Goal: Information Seeking & Learning: Learn about a topic

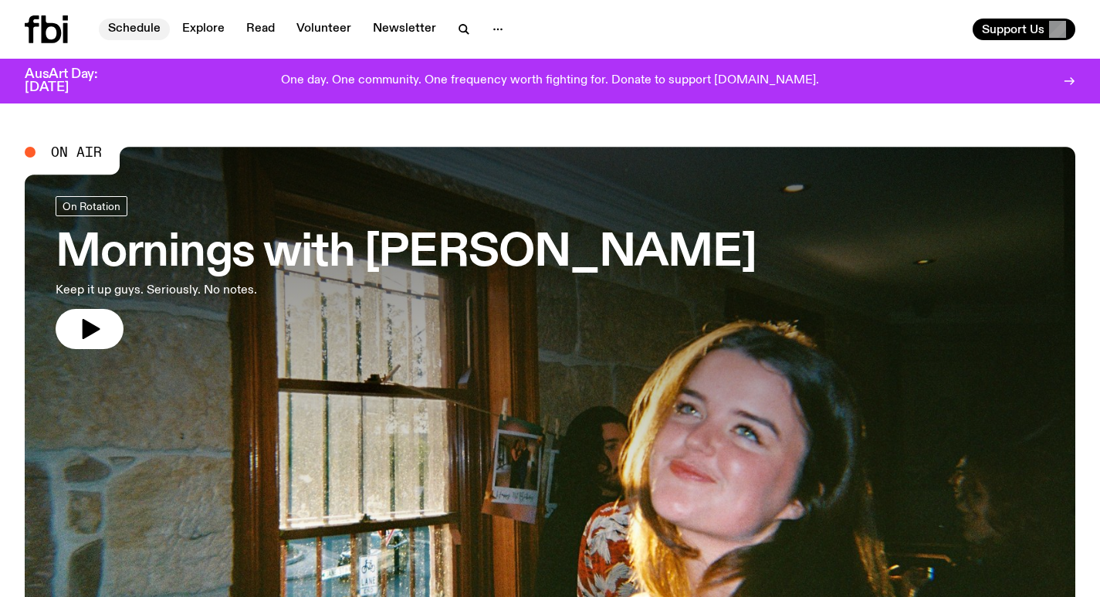
click at [116, 31] on link "Schedule" at bounding box center [134, 30] width 71 height 22
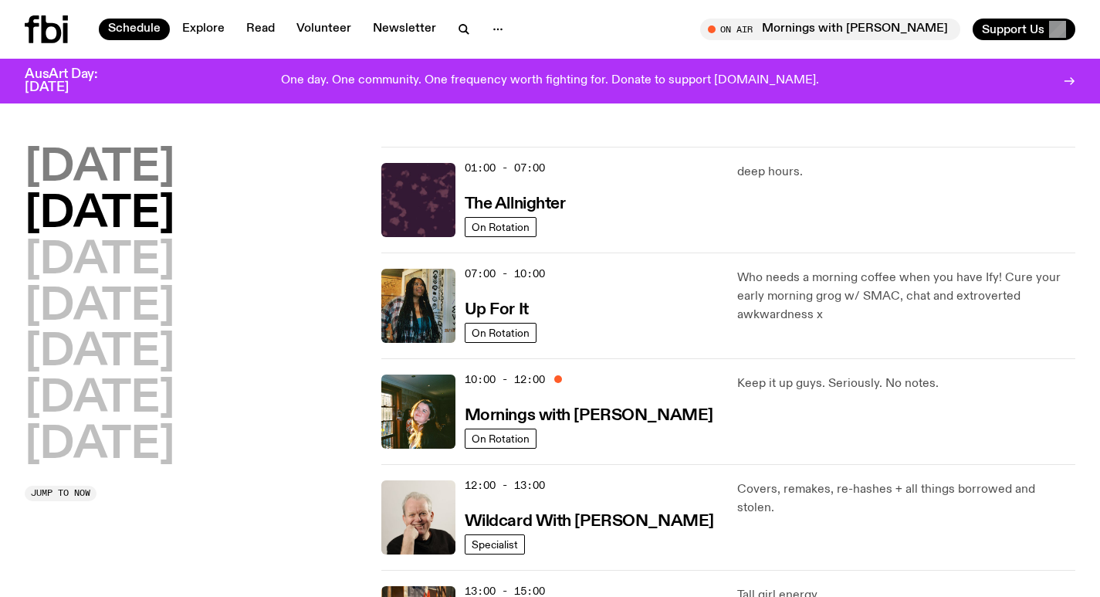
click at [123, 181] on h2 "[DATE]" at bounding box center [100, 168] width 150 height 43
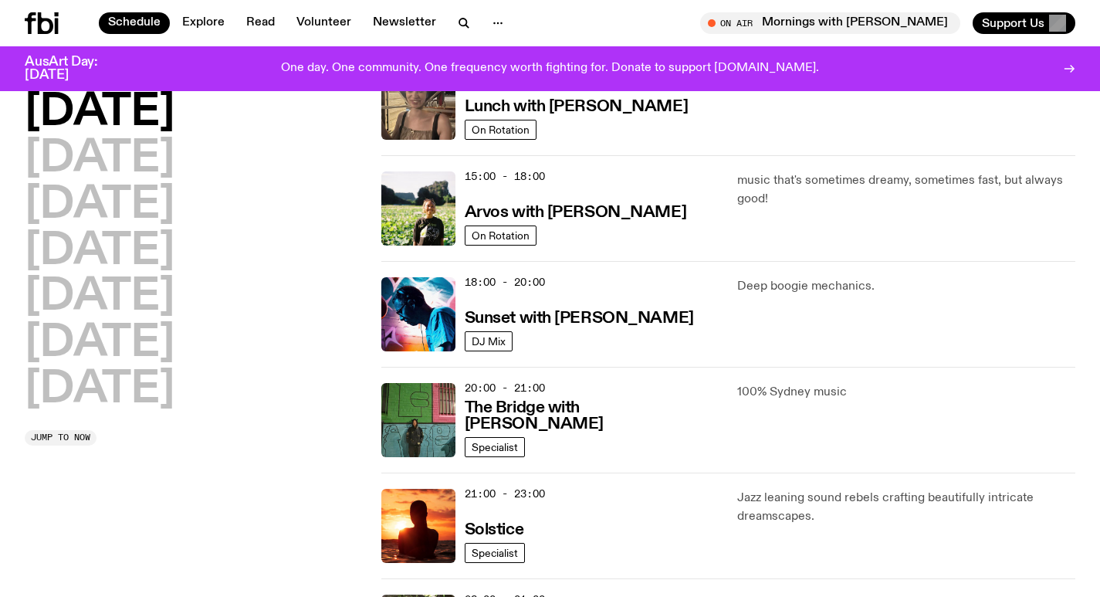
scroll to position [584, 0]
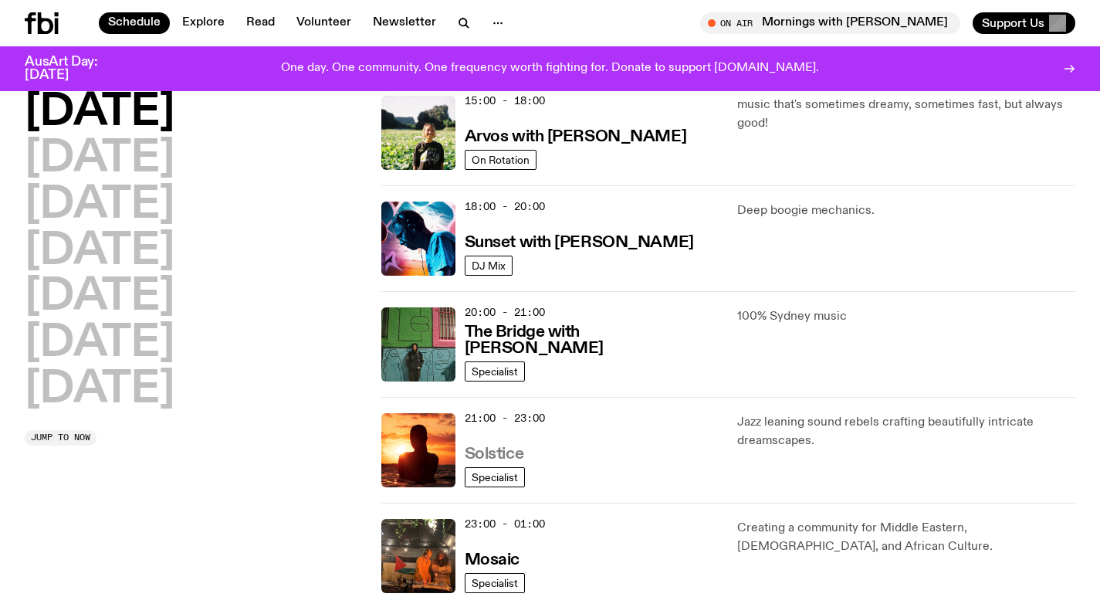
click at [500, 445] on link "Solstice" at bounding box center [494, 452] width 59 height 19
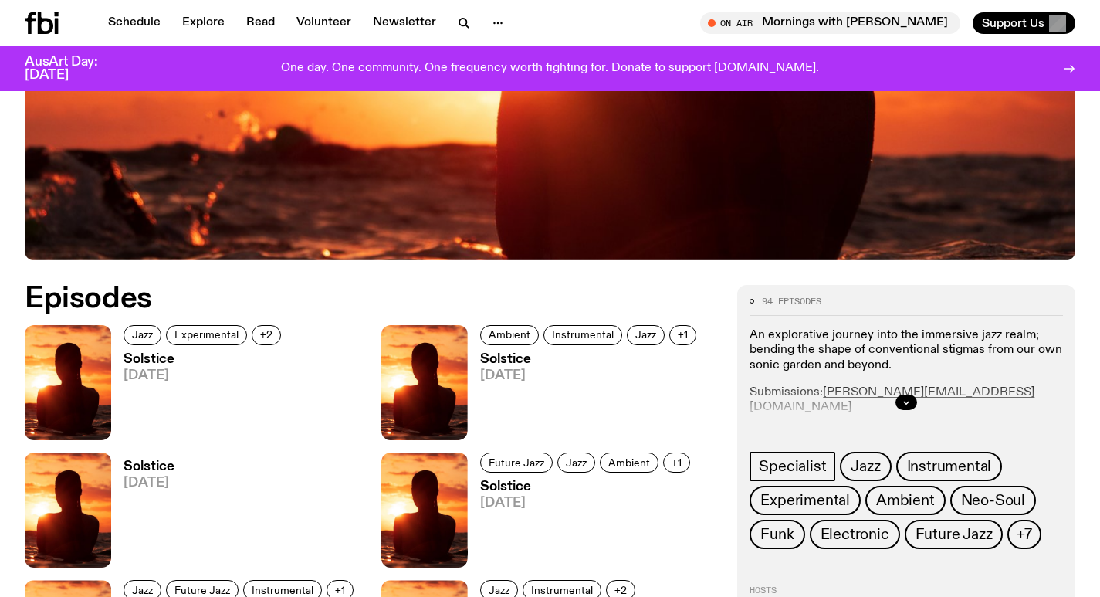
scroll to position [695, 0]
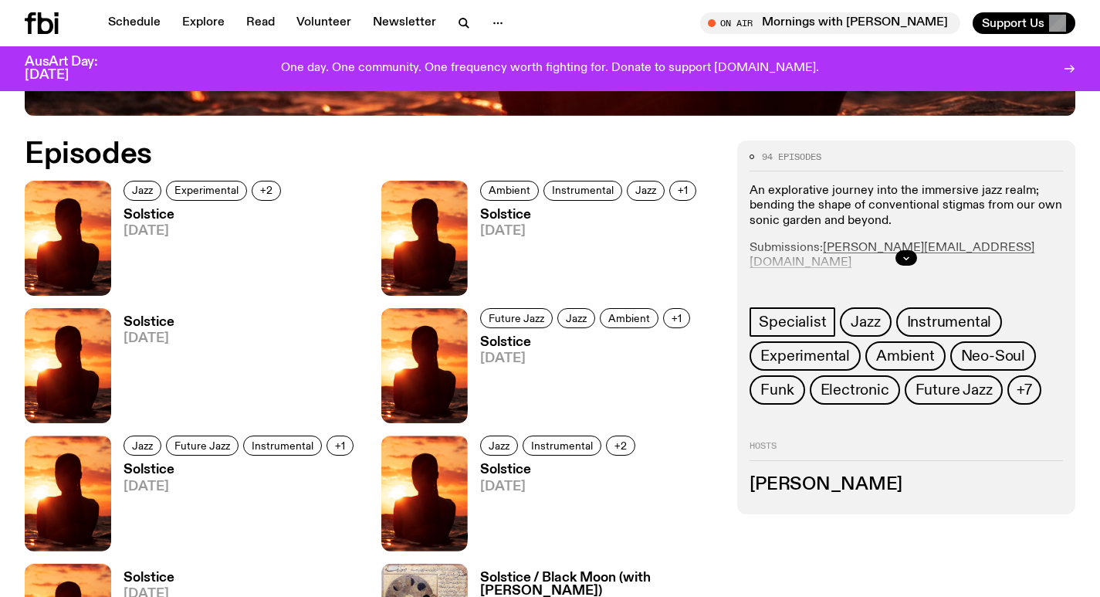
click at [141, 215] on h3 "Solstice" at bounding box center [205, 215] width 162 height 13
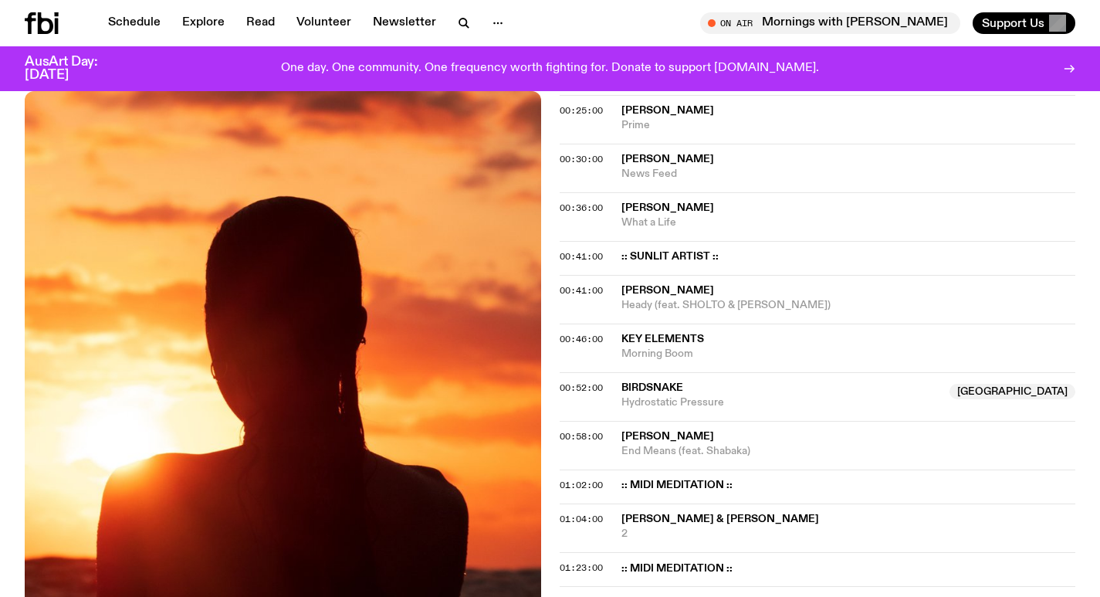
scroll to position [685, 0]
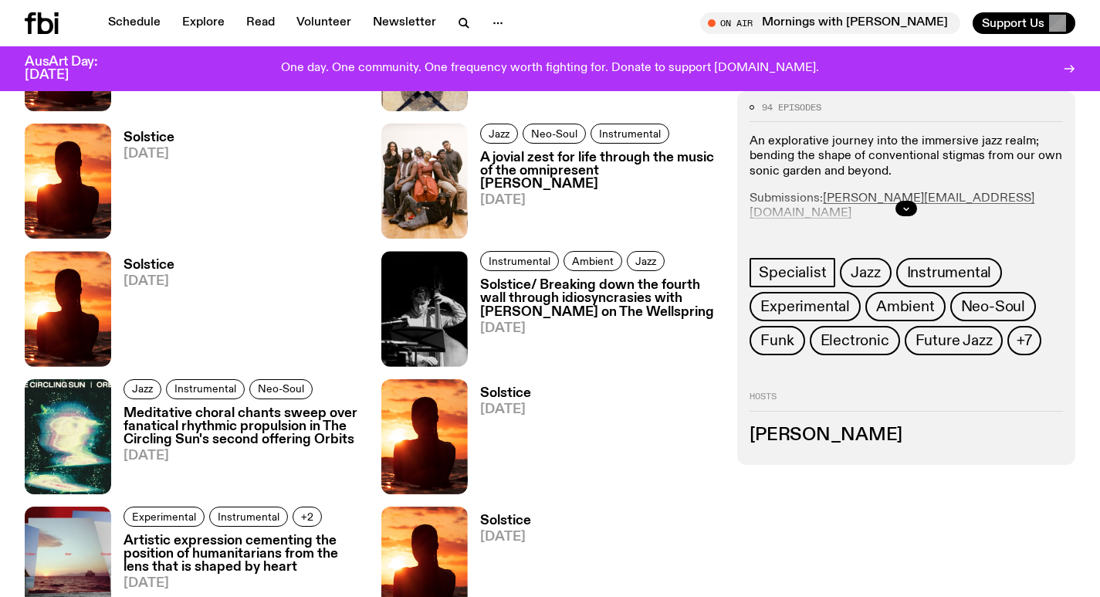
scroll to position [1236, 0]
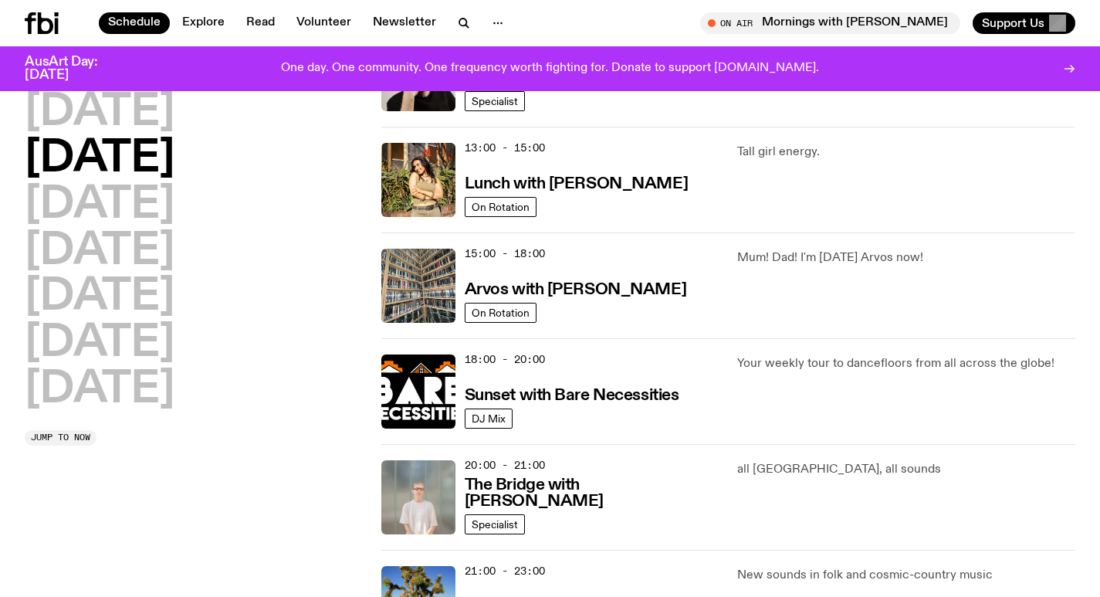
scroll to position [429, 0]
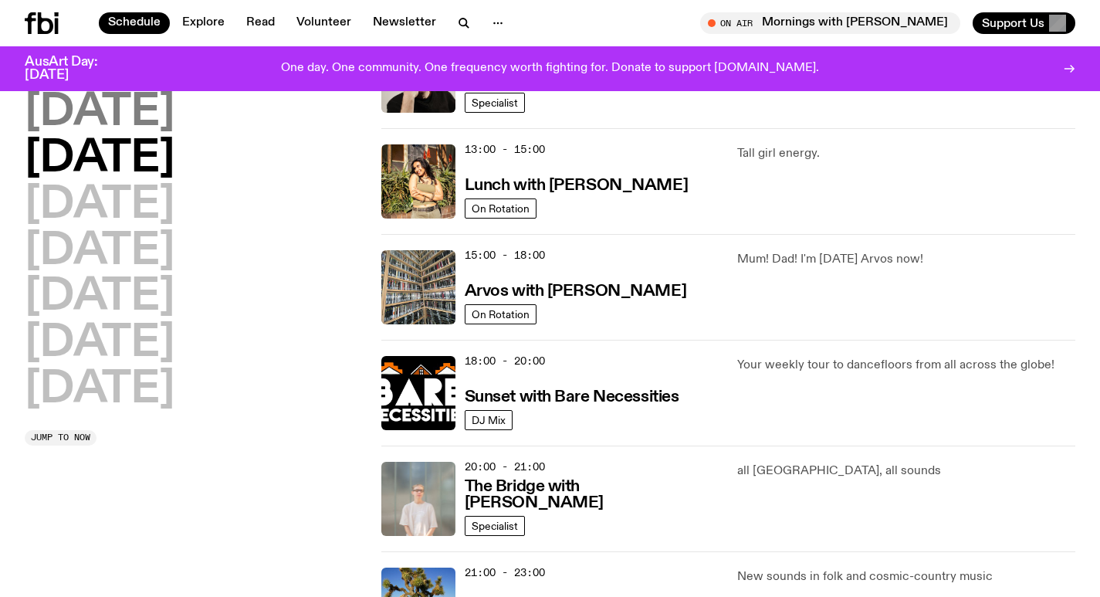
click at [150, 120] on h2 "[DATE]" at bounding box center [100, 112] width 150 height 43
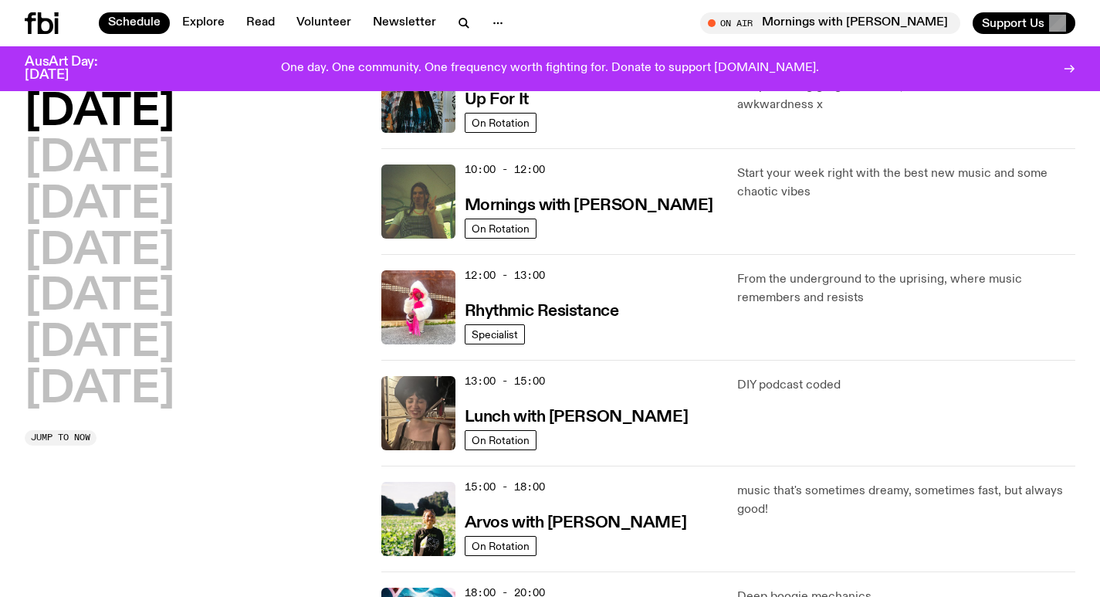
scroll to position [352, 0]
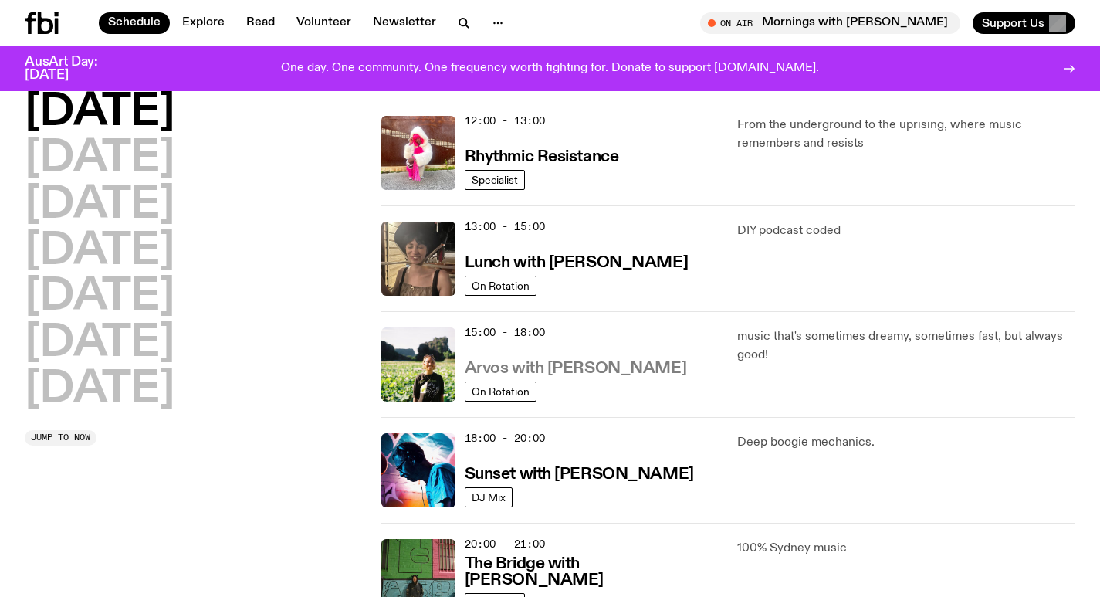
click at [596, 374] on h3 "Arvos with Bri Kennedy" at bounding box center [576, 369] width 222 height 16
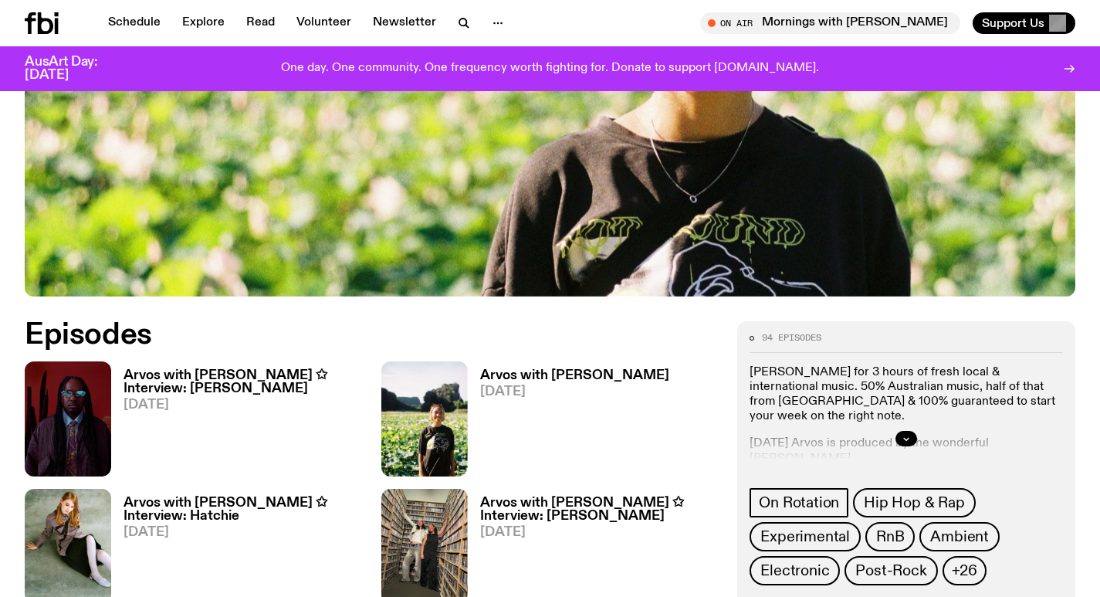
scroll to position [606, 0]
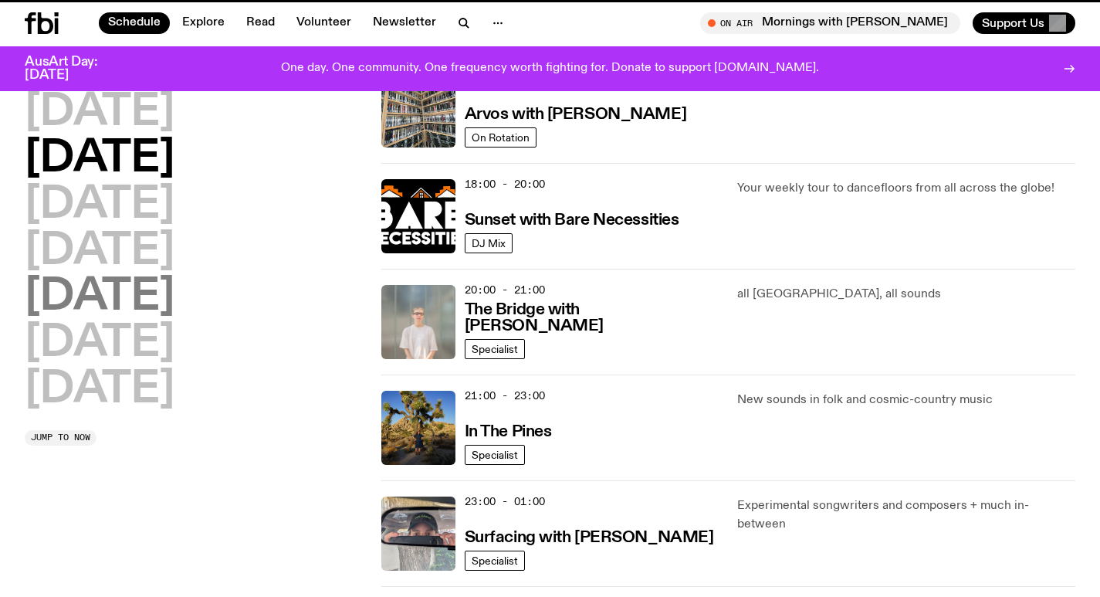
scroll to position [352, 0]
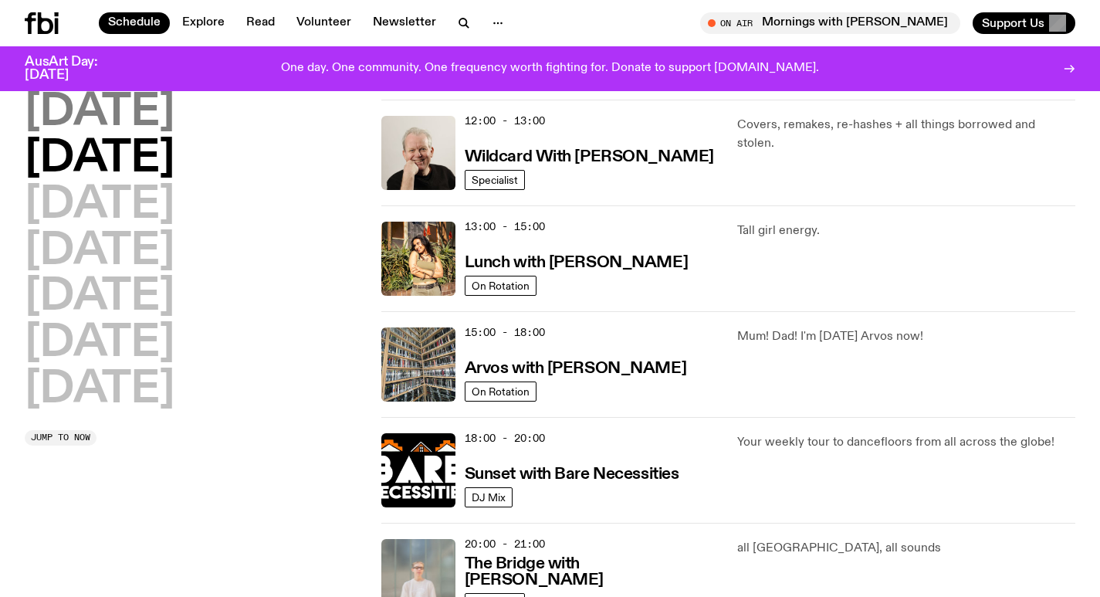
click at [141, 127] on h2 "[DATE]" at bounding box center [100, 112] width 150 height 43
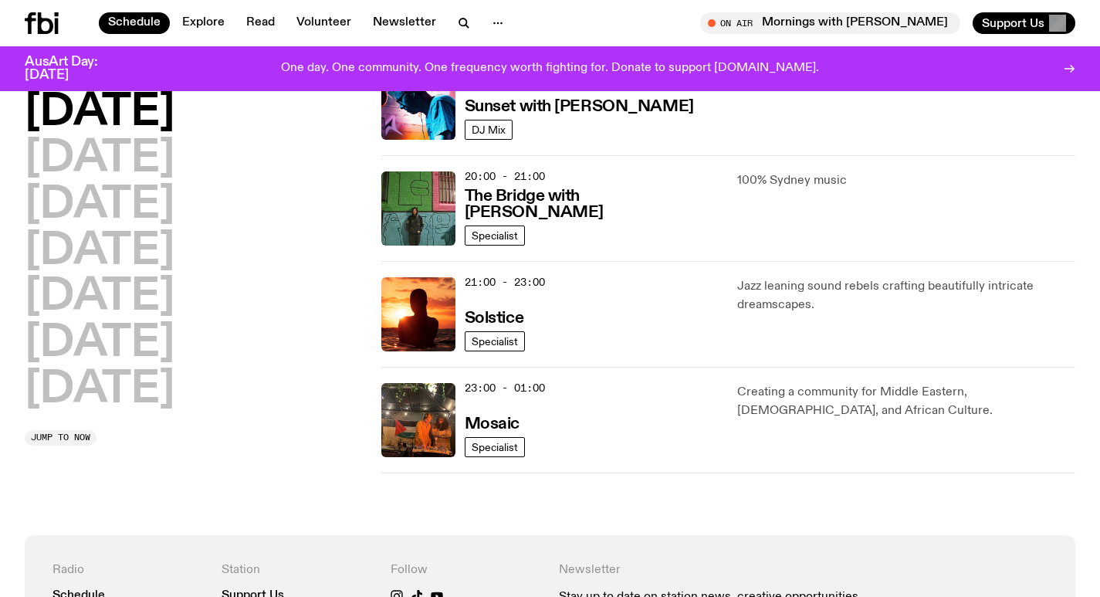
scroll to position [816, 0]
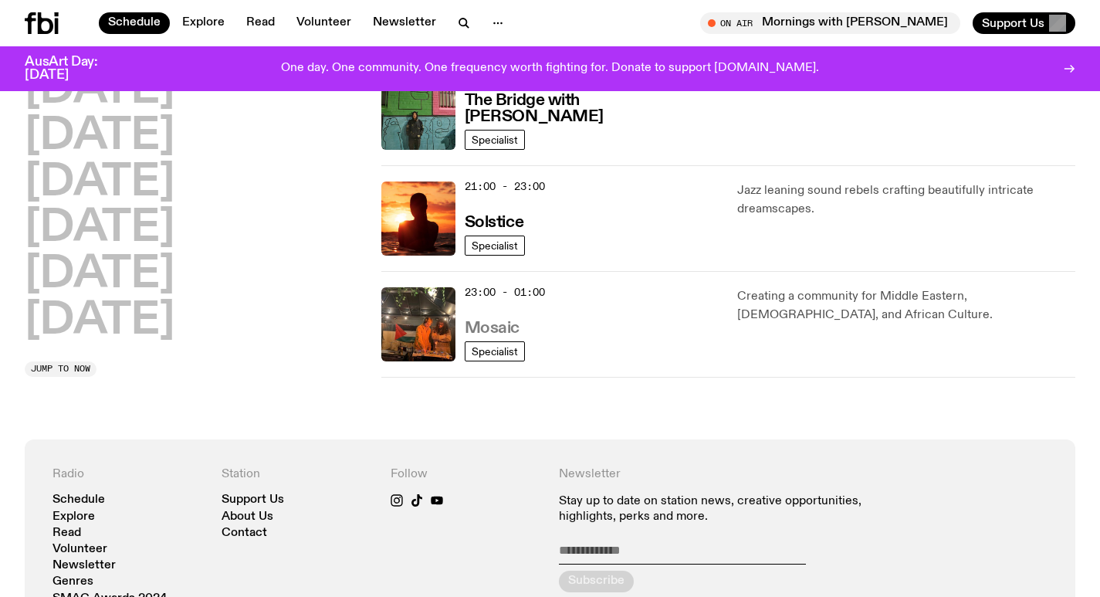
click at [491, 330] on h3 "Mosaic" at bounding box center [492, 328] width 55 height 16
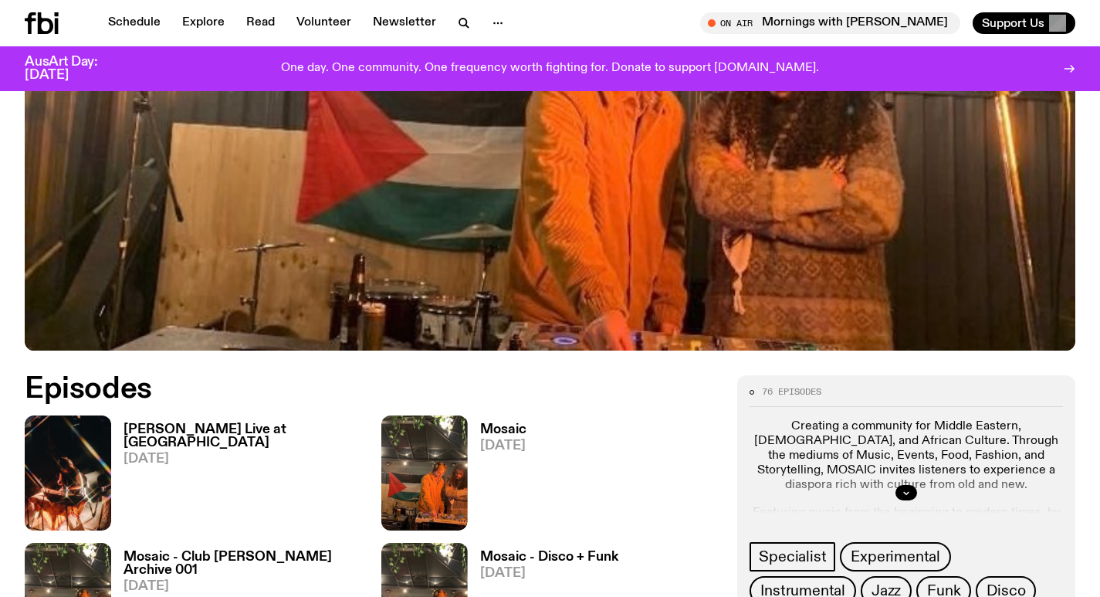
scroll to position [608, 0]
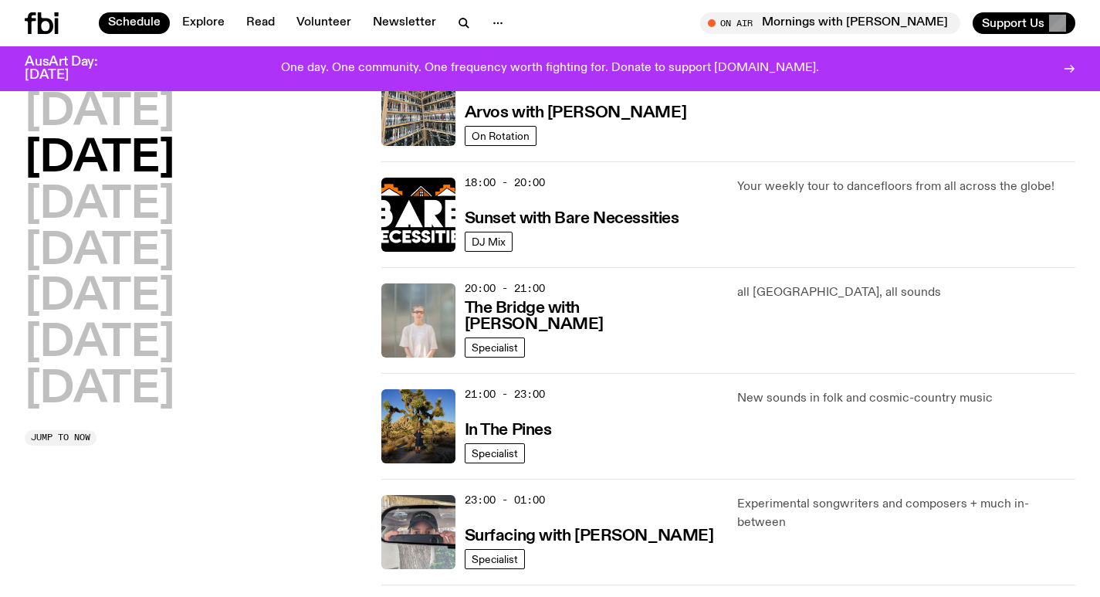
scroll to position [816, 0]
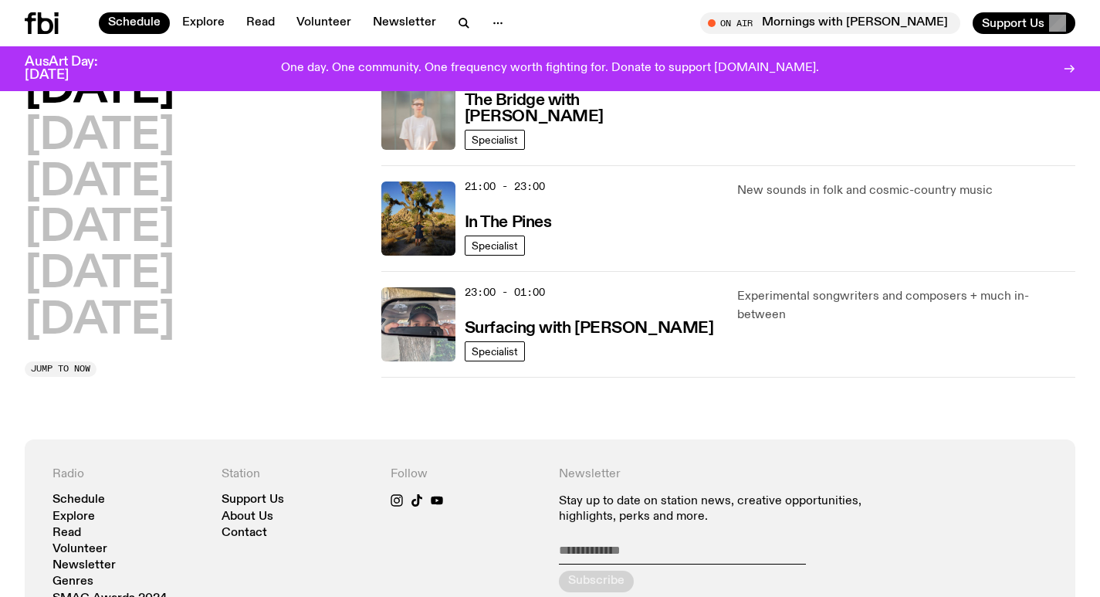
click at [49, 8] on div "Schedule Explore Read Volunteer Newsletter On Air Mornings with Freya Shields T…" at bounding box center [550, 23] width 1100 height 46
click at [41, 19] on icon at bounding box center [45, 23] width 15 height 22
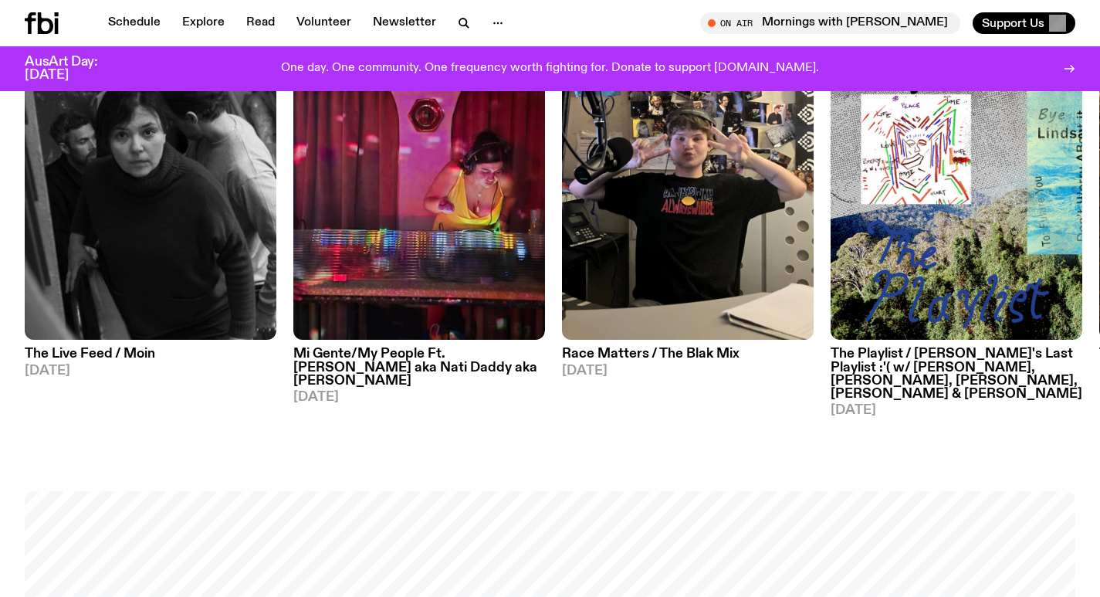
scroll to position [838, 0]
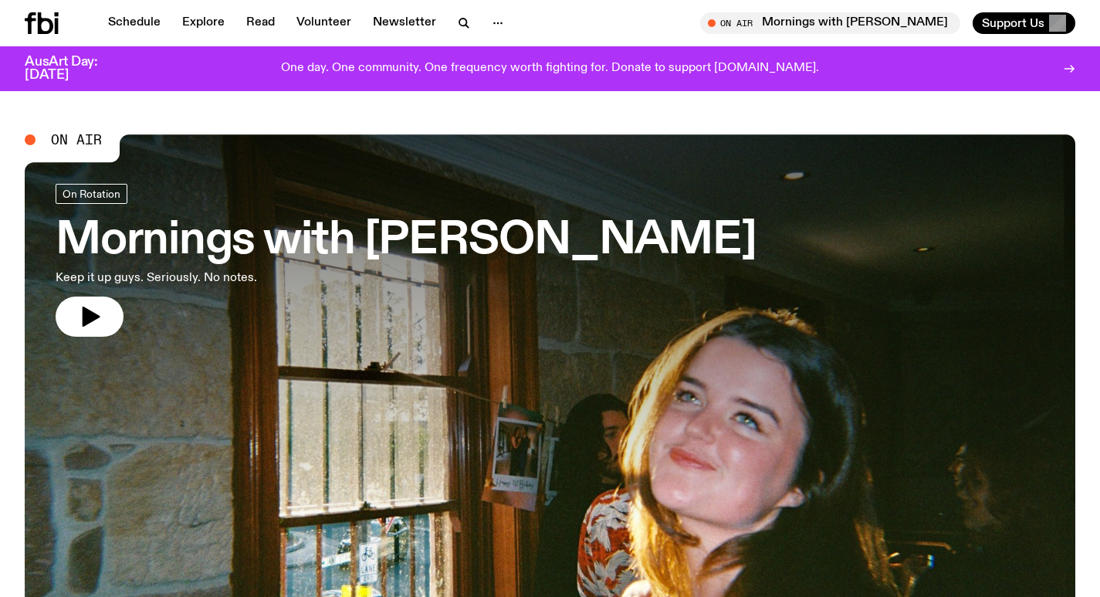
scroll to position [683, 0]
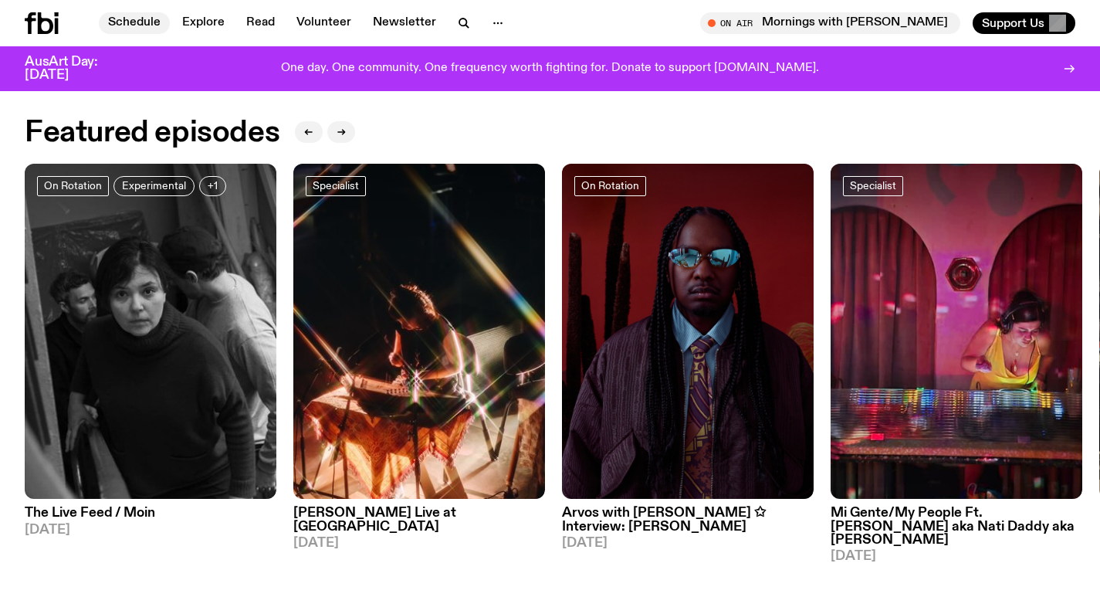
click at [137, 32] on link "Schedule" at bounding box center [134, 23] width 71 height 22
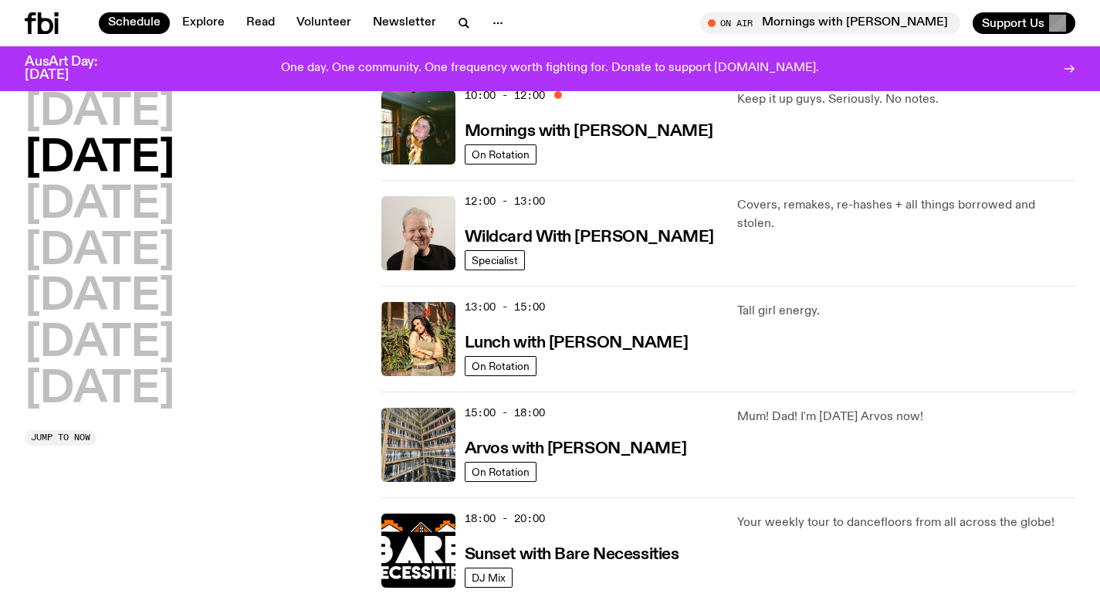
scroll to position [299, 0]
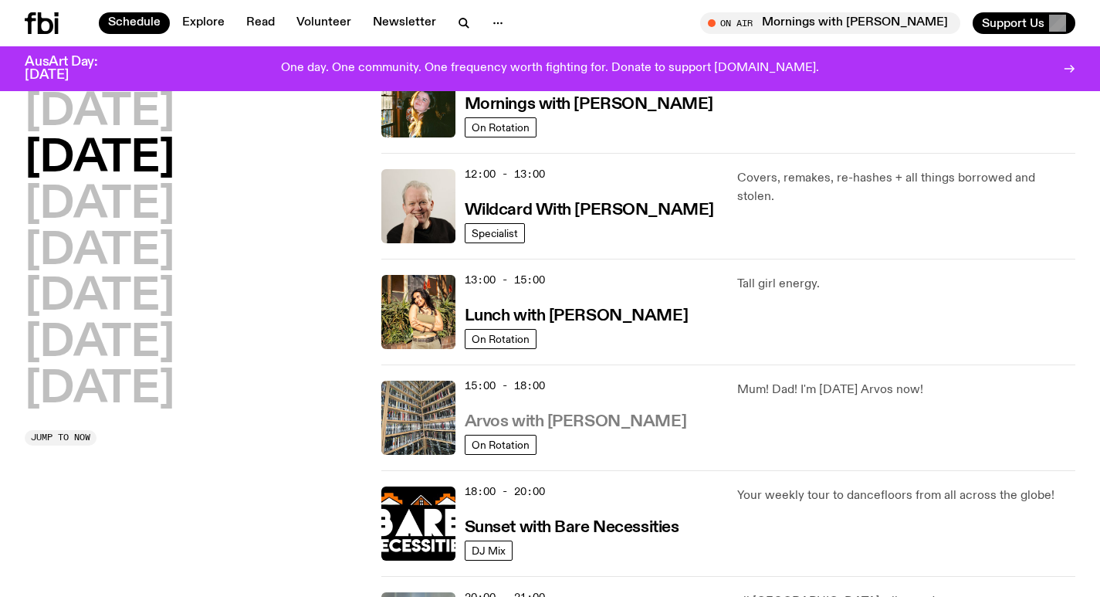
click at [607, 426] on h3 "Arvos with [PERSON_NAME]" at bounding box center [576, 422] width 222 height 16
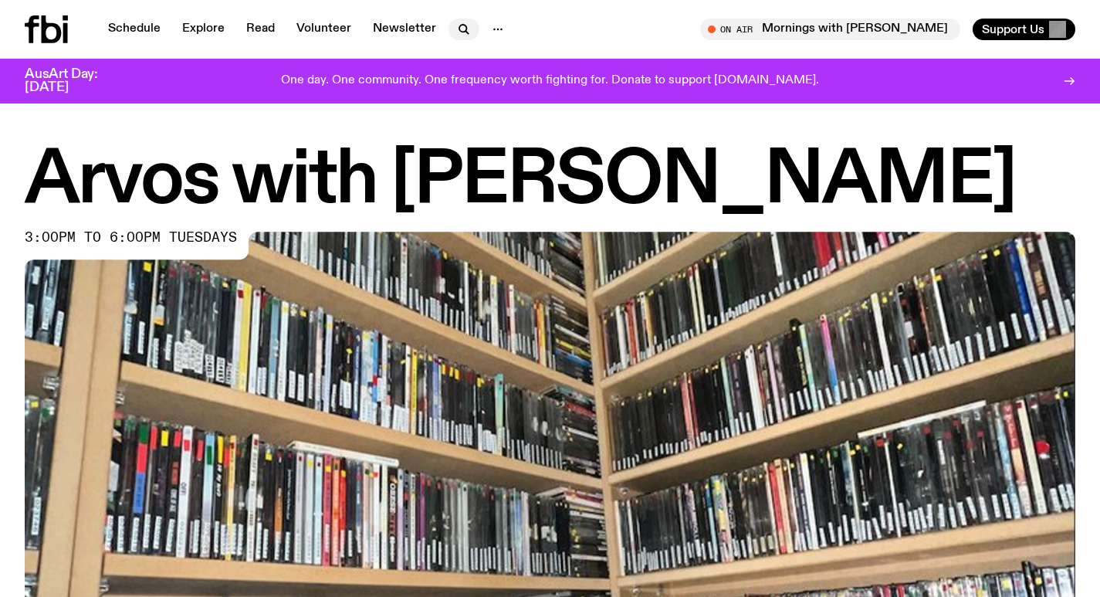
click at [457, 27] on icon "button" at bounding box center [464, 29] width 19 height 19
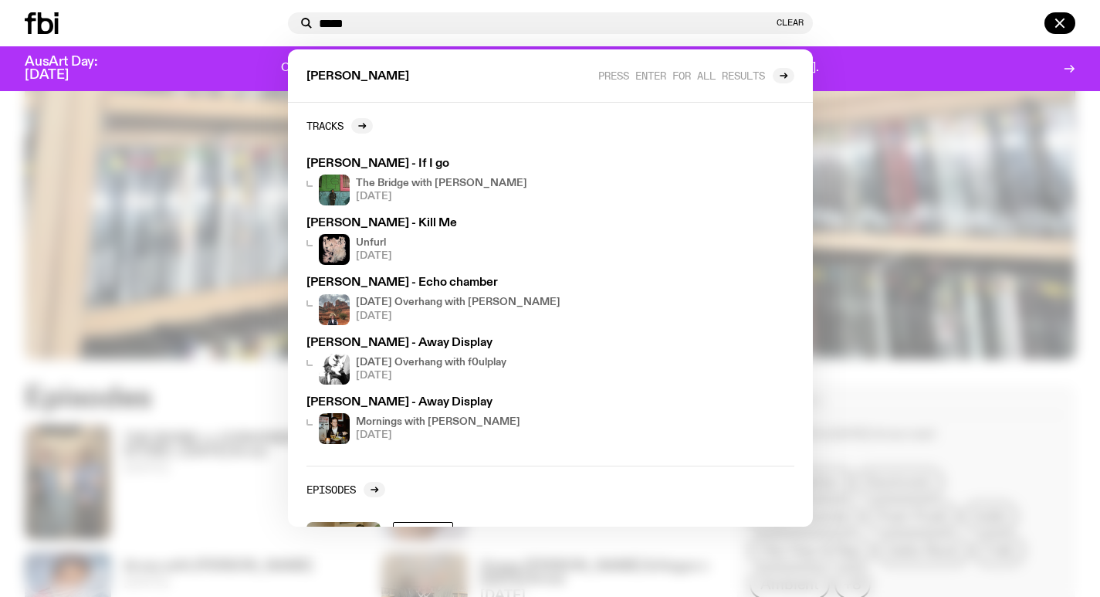
type input "*****"
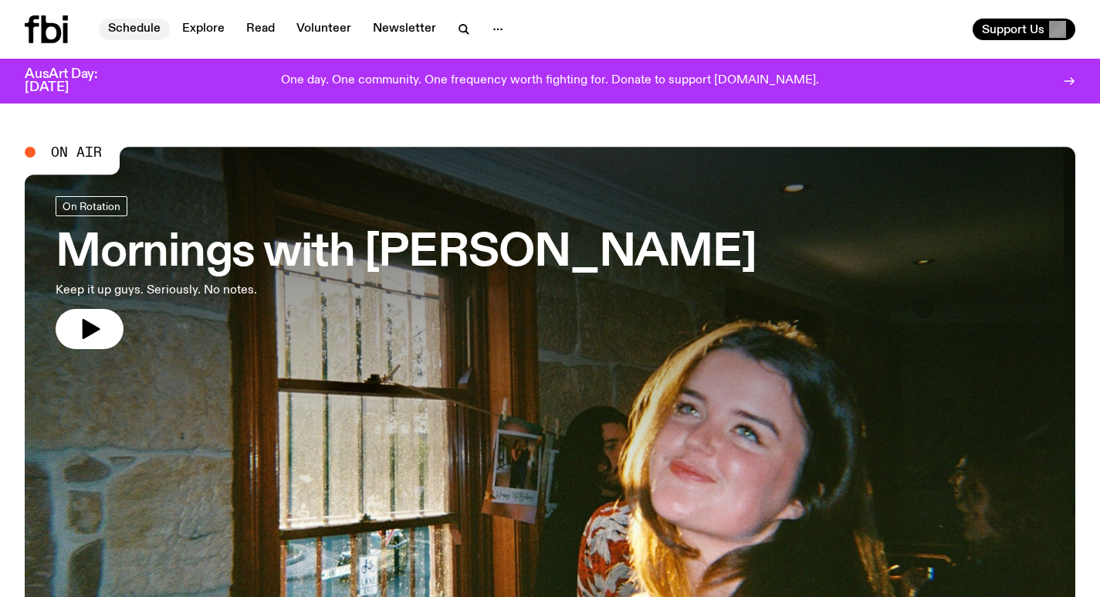
click at [150, 31] on link "Schedule" at bounding box center [134, 30] width 71 height 22
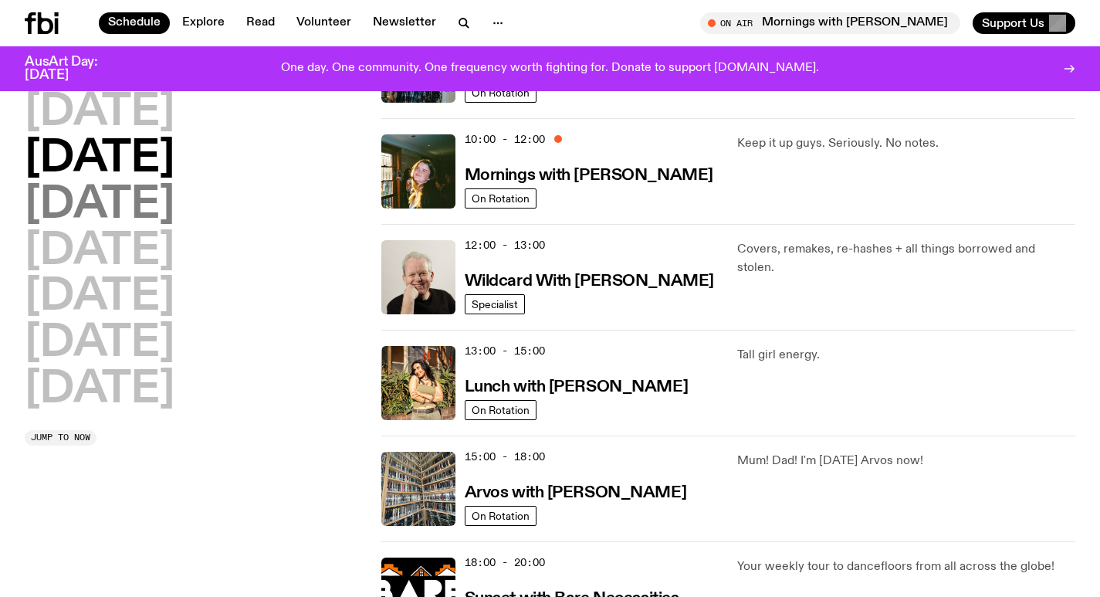
click at [116, 188] on h2 "[DATE]" at bounding box center [100, 205] width 150 height 43
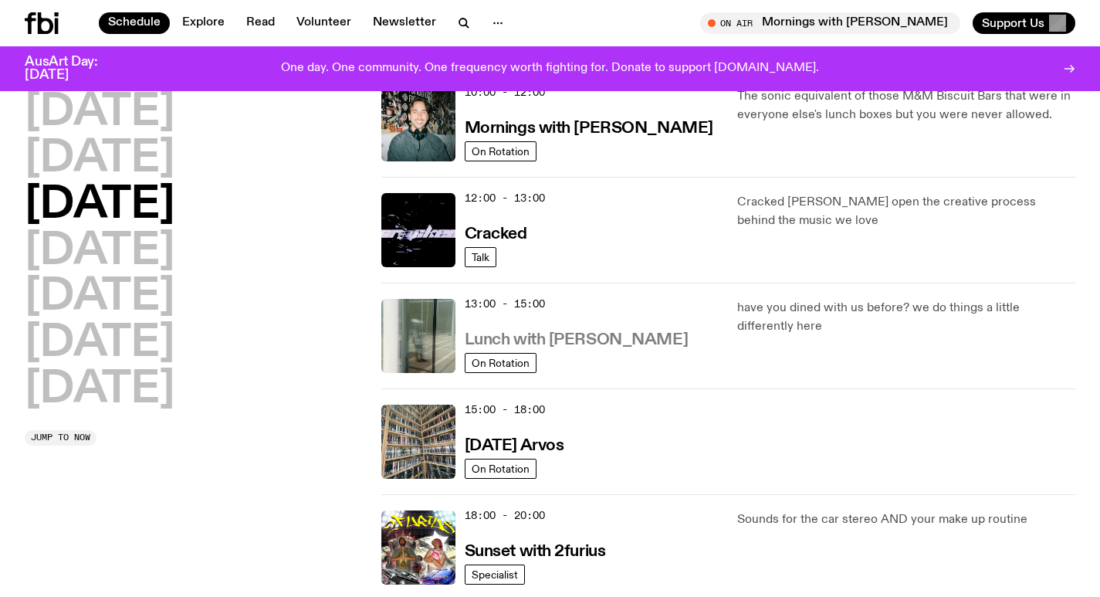
scroll to position [429, 0]
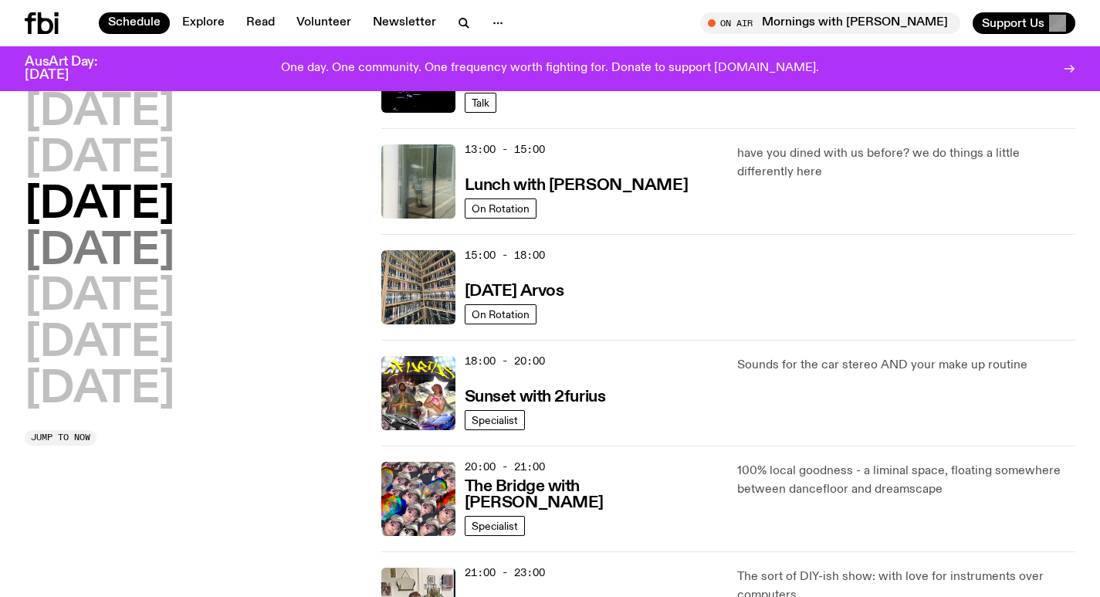
click at [175, 264] on h2 "[DATE]" at bounding box center [100, 251] width 150 height 43
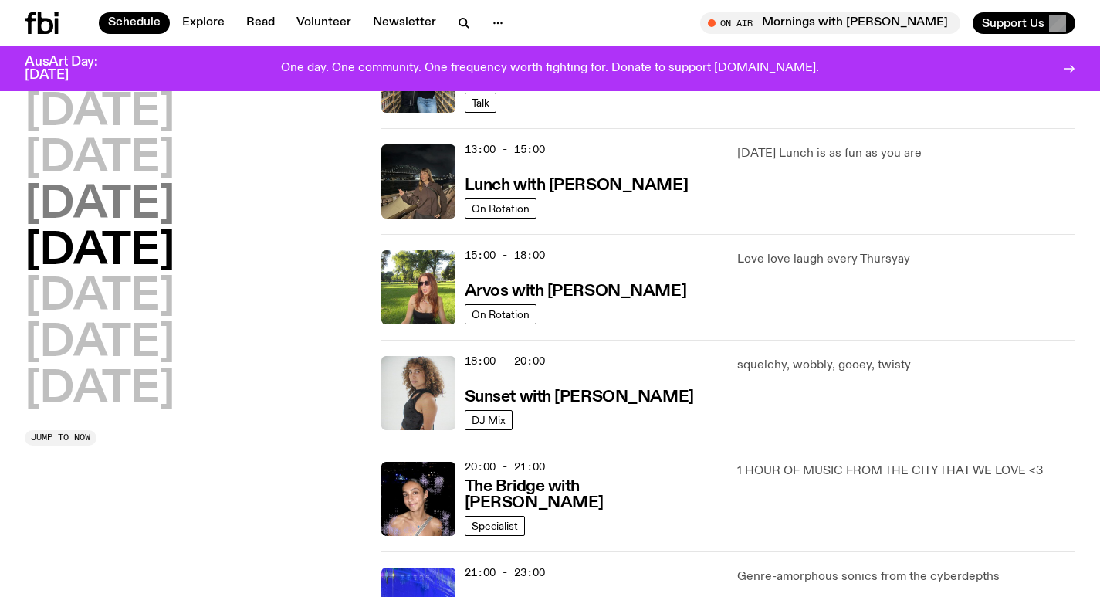
click at [173, 216] on h2 "[DATE]" at bounding box center [100, 205] width 150 height 43
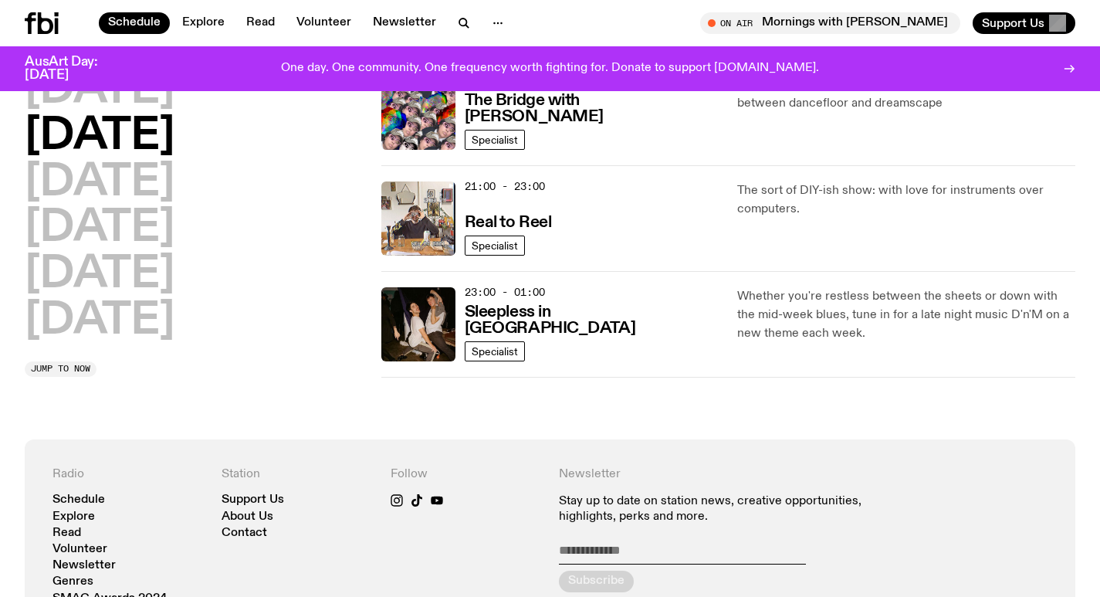
scroll to position [584, 0]
